Goal: Information Seeking & Learning: Understand process/instructions

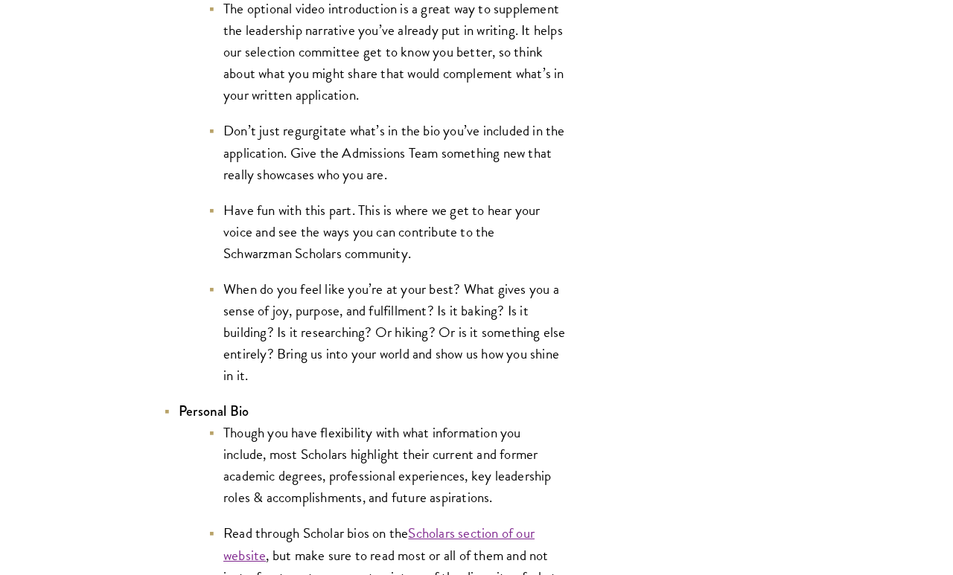
scroll to position [2654, 0]
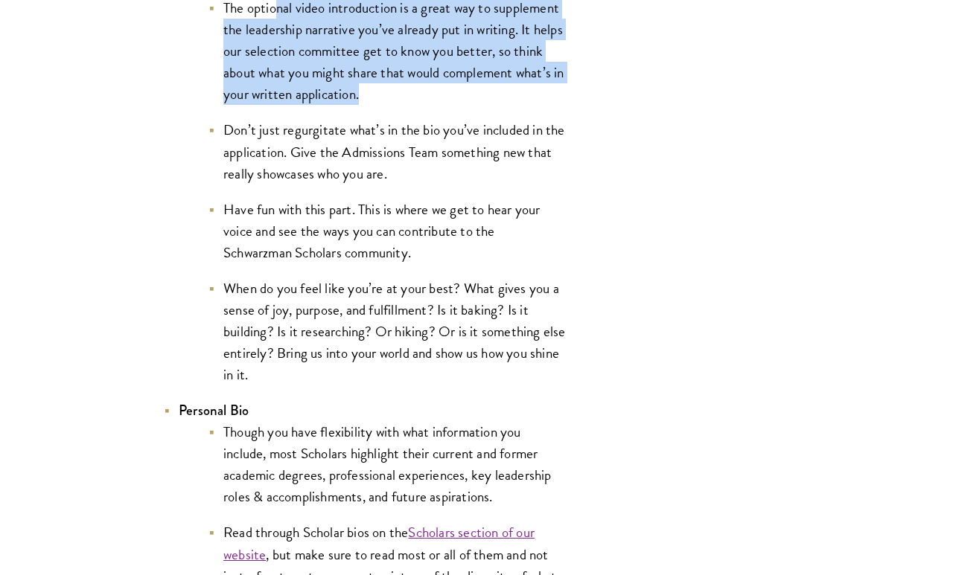
drag, startPoint x: 285, startPoint y: 73, endPoint x: 384, endPoint y: 163, distance: 133.8
click at [384, 105] on li "The optional video introduction is a great way to supplement the leadership nar…" at bounding box center [386, 51] width 357 height 108
click at [394, 105] on li "The optional video introduction is a great way to supplement the leadership nar…" at bounding box center [386, 51] width 357 height 108
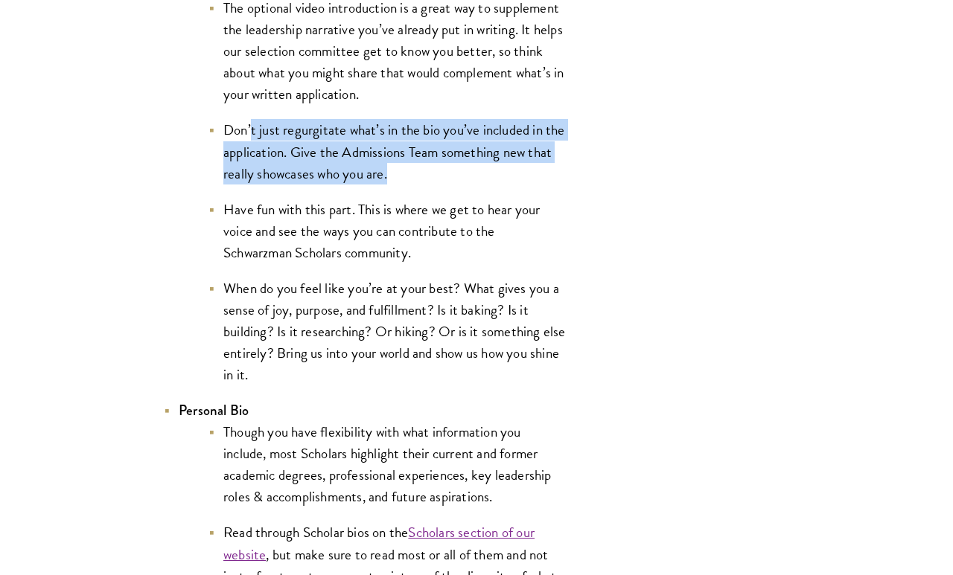
drag, startPoint x: 252, startPoint y: 198, endPoint x: 394, endPoint y: 240, distance: 148.3
click at [394, 184] on li "Don’t just regurgitate what’s in the bio you’ve included in the application. Gi…" at bounding box center [386, 151] width 357 height 65
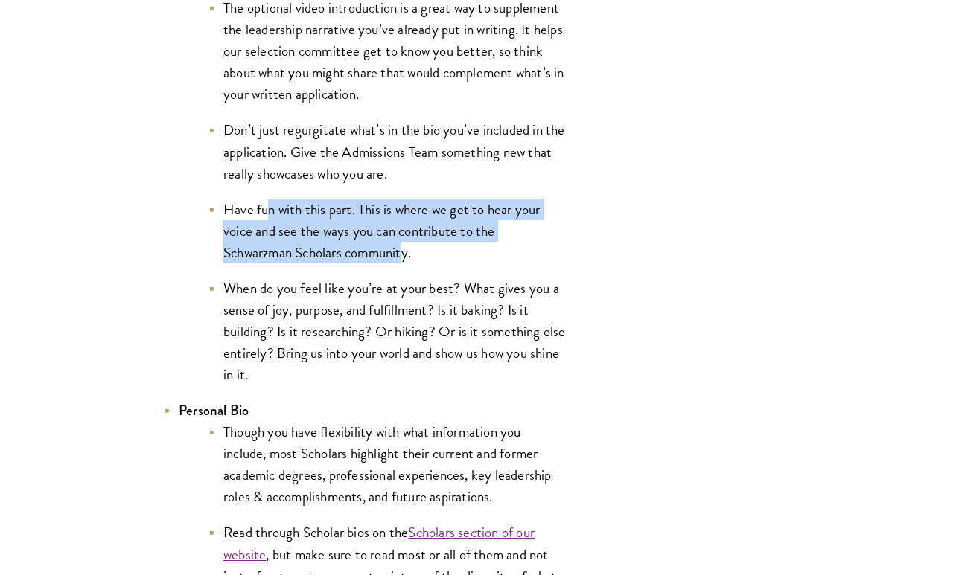
drag, startPoint x: 279, startPoint y: 275, endPoint x: 405, endPoint y: 313, distance: 131.4
click at [405, 263] on li "Have fun with this part. This is where we get to hear your voice and see the wa…" at bounding box center [386, 231] width 357 height 65
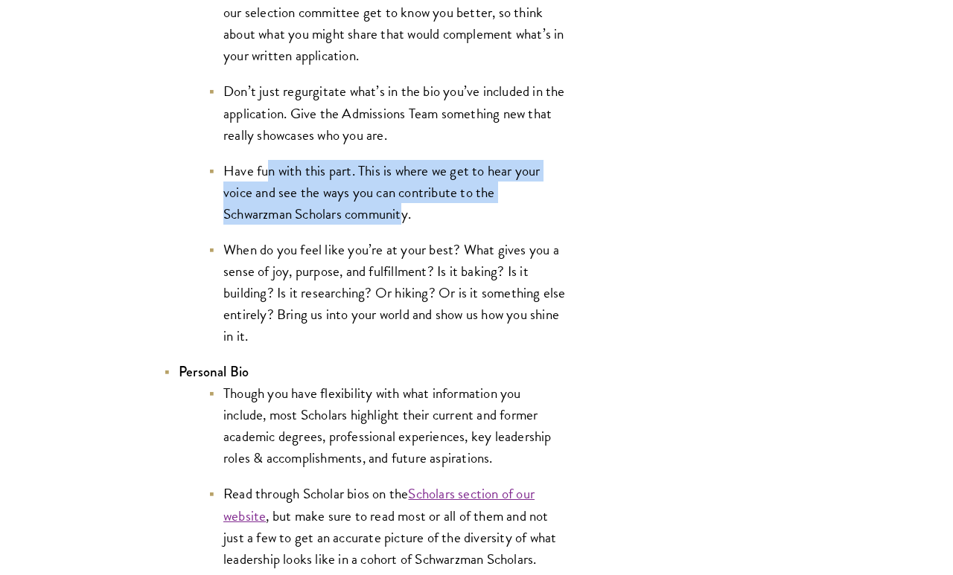
scroll to position [2695, 0]
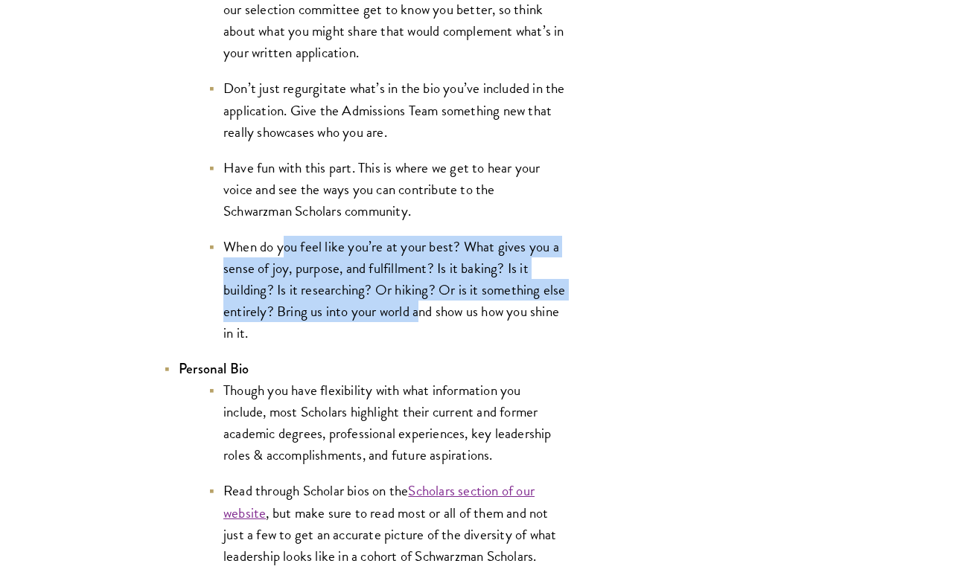
drag, startPoint x: 297, startPoint y: 313, endPoint x: 423, endPoint y: 375, distance: 140.4
click at [423, 345] on li "When do you feel like you’re at your best? What gives you a sense of joy, purpo…" at bounding box center [386, 291] width 357 height 108
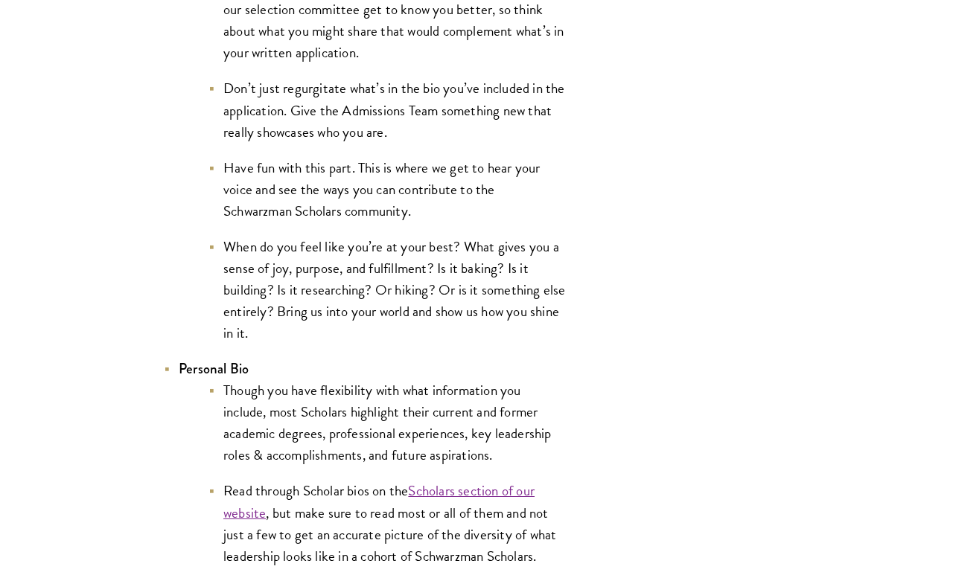
click at [446, 345] on li "When do you feel like you’re at your best? What gives you a sense of joy, purpo…" at bounding box center [386, 291] width 357 height 108
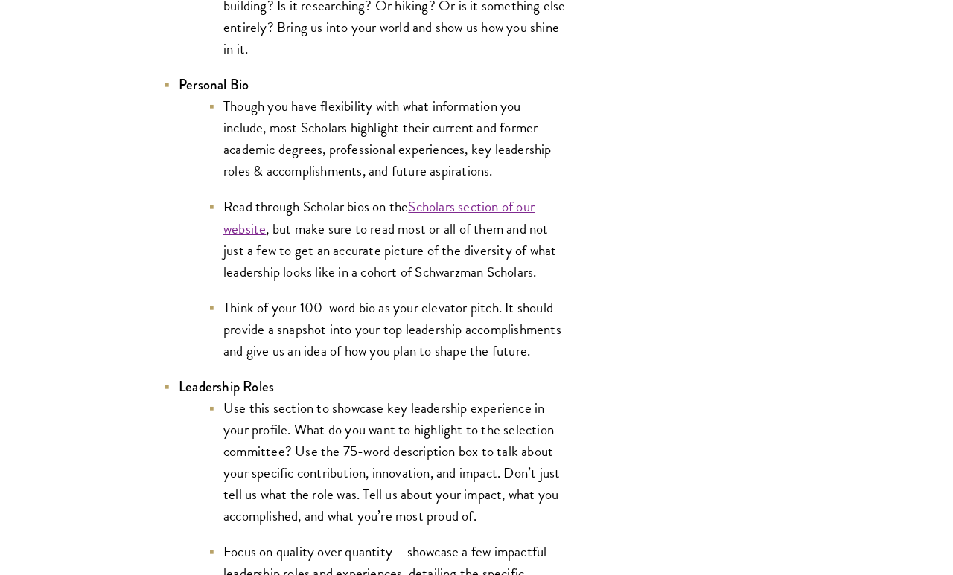
scroll to position [2991, 0]
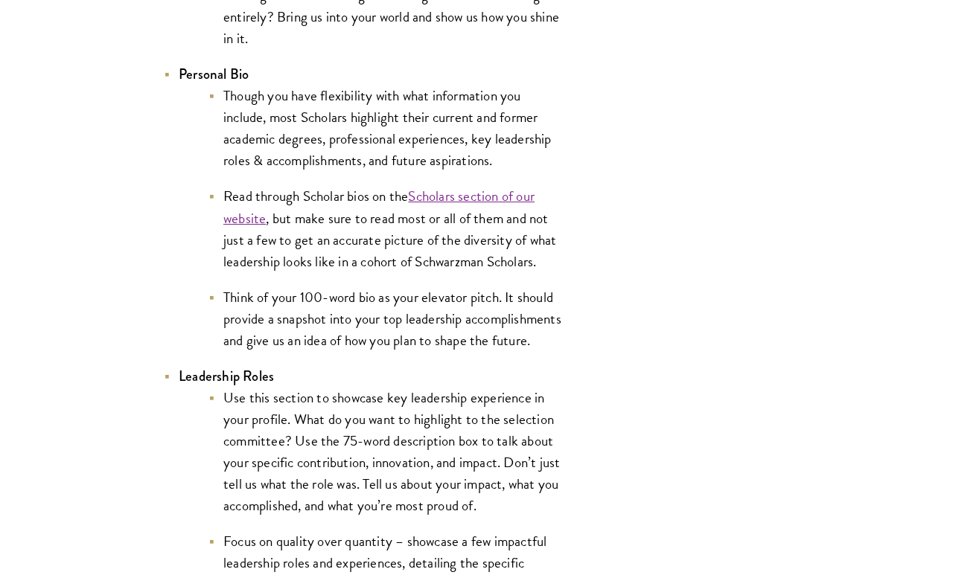
click at [272, 171] on li "Though you have flexibility with what information you include, most Scholars hi…" at bounding box center [386, 128] width 357 height 86
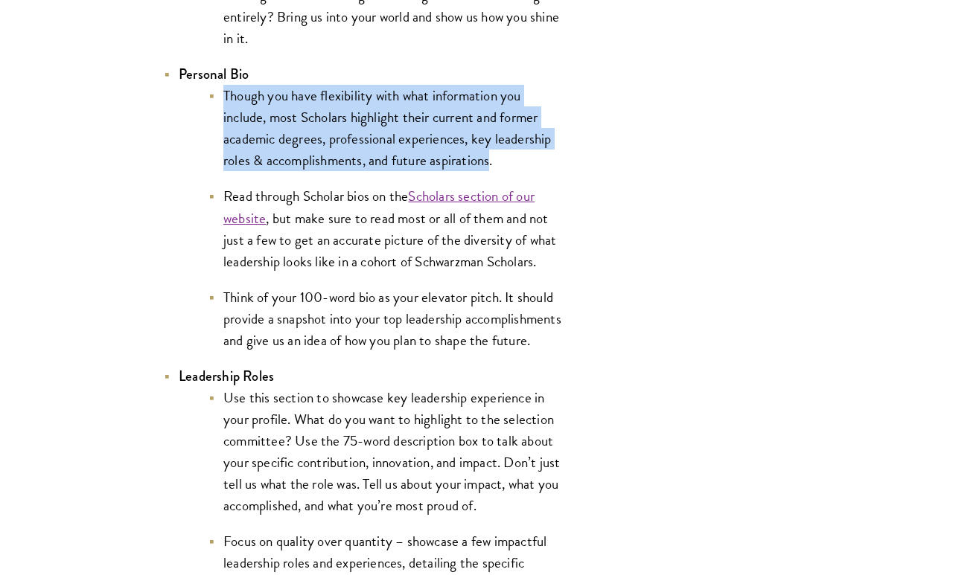
drag, startPoint x: 493, startPoint y: 228, endPoint x: 225, endPoint y: 166, distance: 275.1
click at [225, 166] on li "Though you have flexibility with what information you include, most Scholars hi…" at bounding box center [386, 128] width 357 height 86
copy li "Though you have flexibility with what information you include, most Scholars hi…"
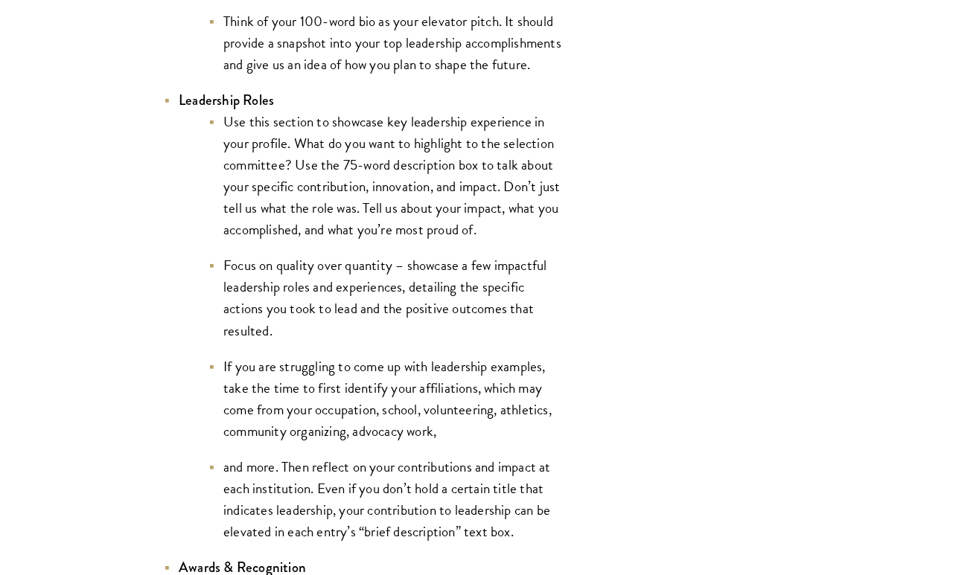
scroll to position [3294, 0]
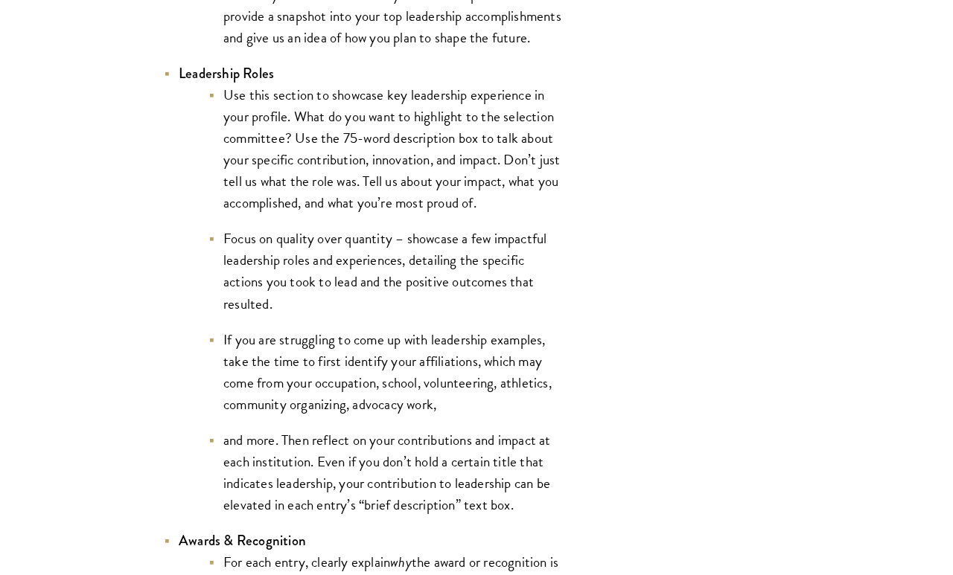
click at [425, 214] on li "Use this section to showcase key leadership experience in your profile. What do…" at bounding box center [386, 148] width 357 height 129
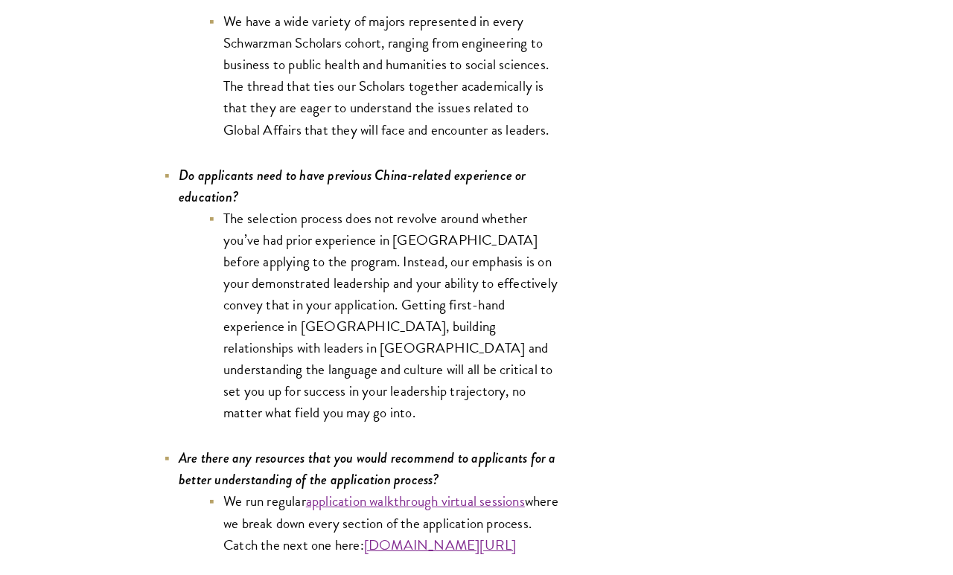
scroll to position [7334, 0]
